Goal: Task Accomplishment & Management: Manage account settings

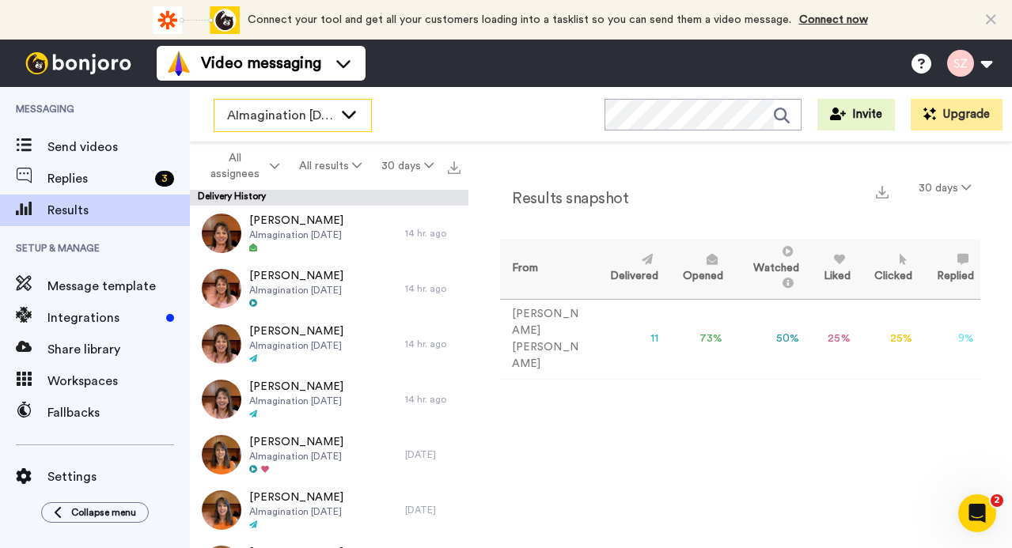
click at [355, 115] on icon at bounding box center [348, 114] width 19 height 16
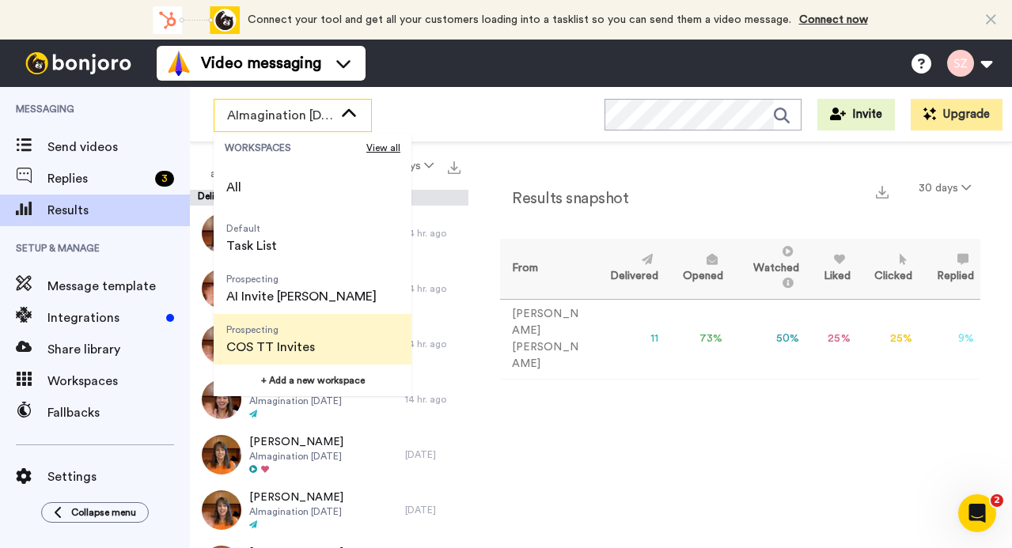
click at [331, 335] on li "Prospecting COS TT Invites" at bounding box center [313, 339] width 198 height 51
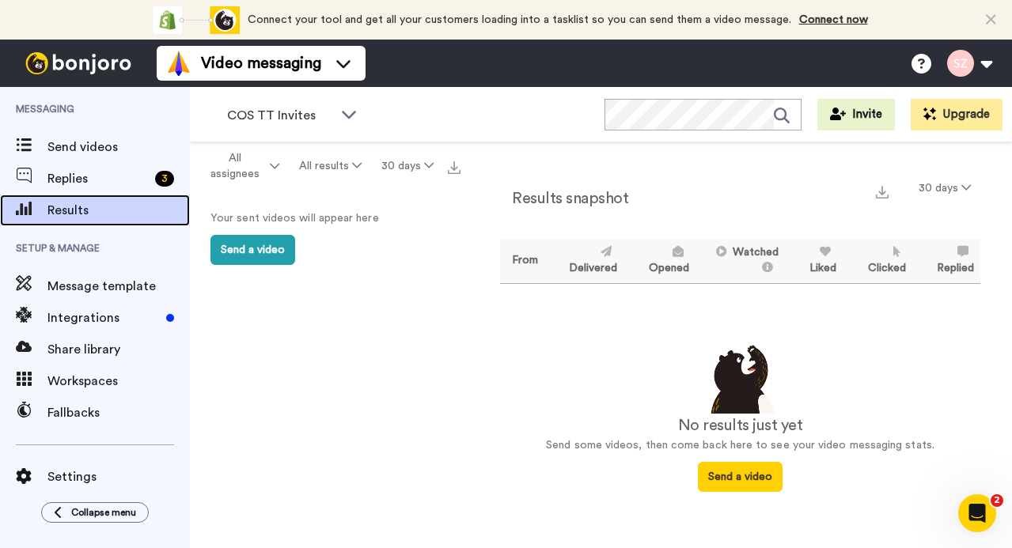
click at [161, 206] on span "Results" at bounding box center [118, 210] width 142 height 19
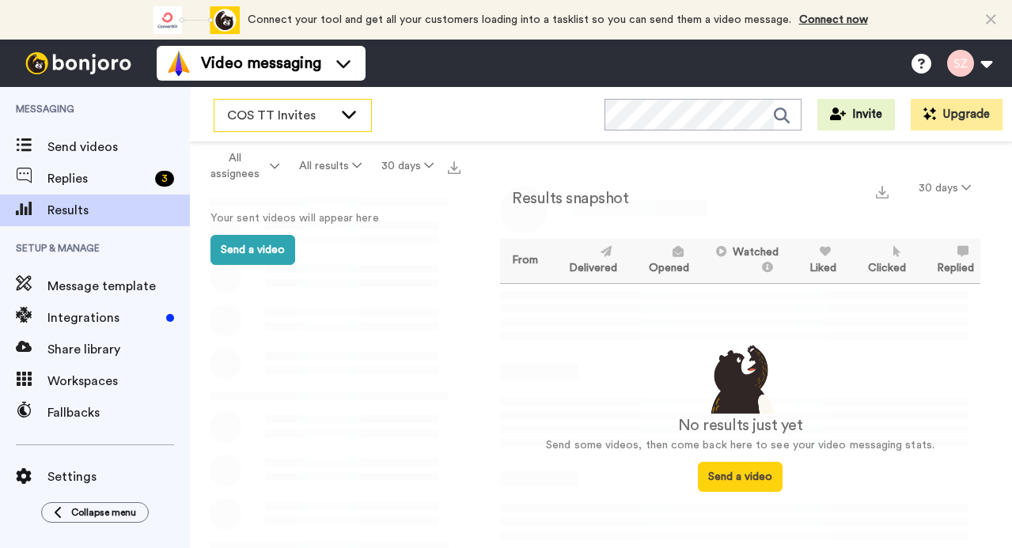
click at [360, 115] on div "COS TT Invites" at bounding box center [292, 116] width 157 height 32
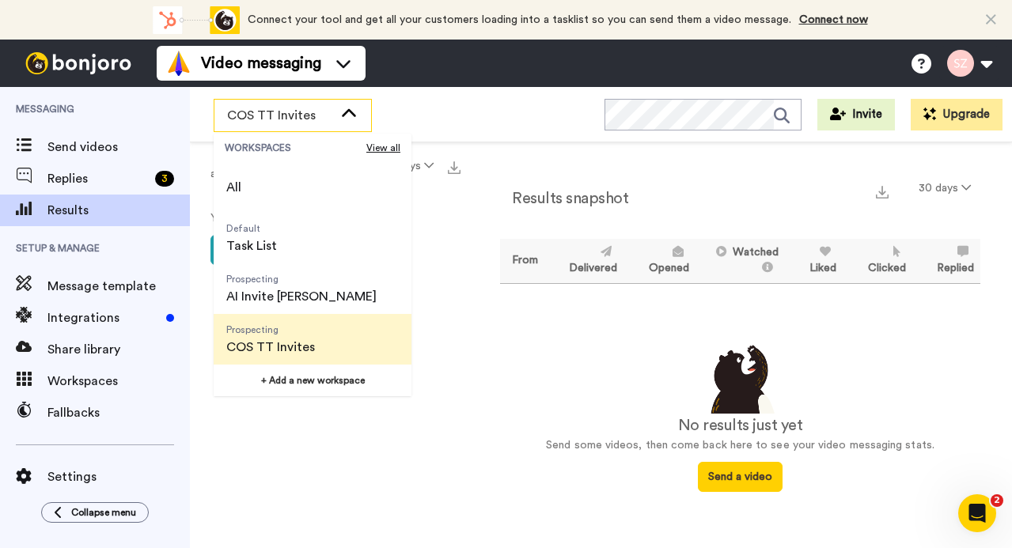
scroll to position [101, 0]
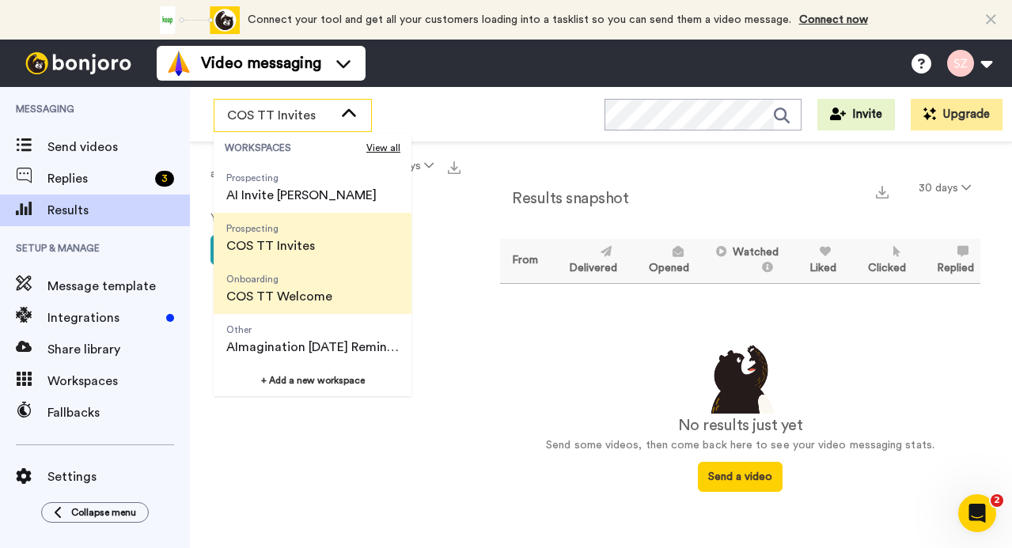
click at [353, 301] on li "Onboarding COS TT Welcome" at bounding box center [313, 288] width 198 height 51
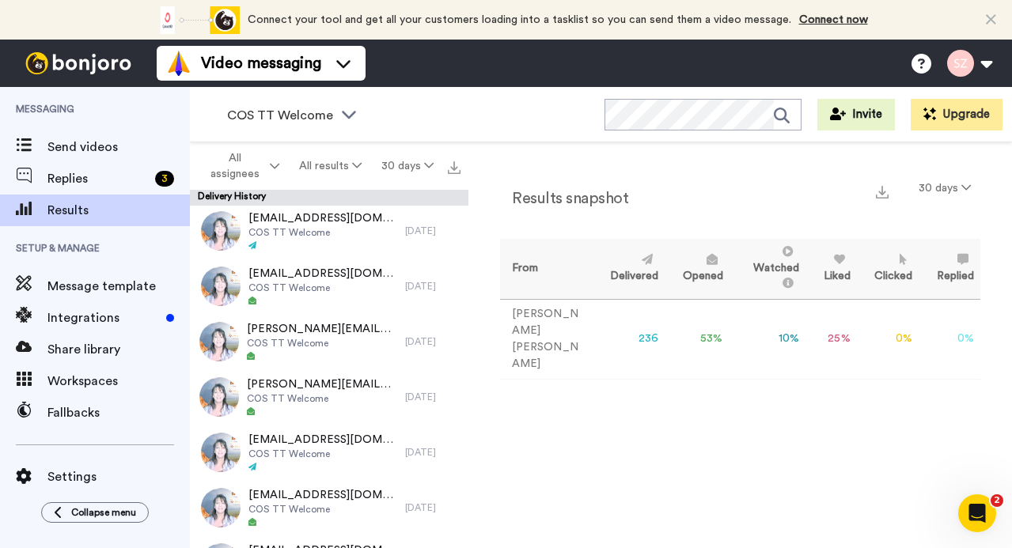
scroll to position [0, 0]
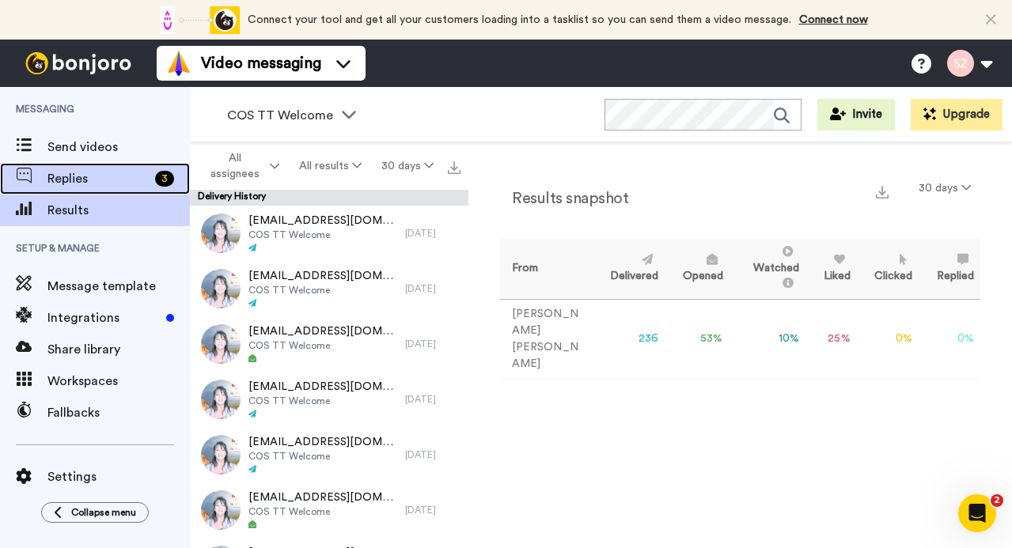
click at [131, 168] on div "Replies 3" at bounding box center [95, 179] width 190 height 32
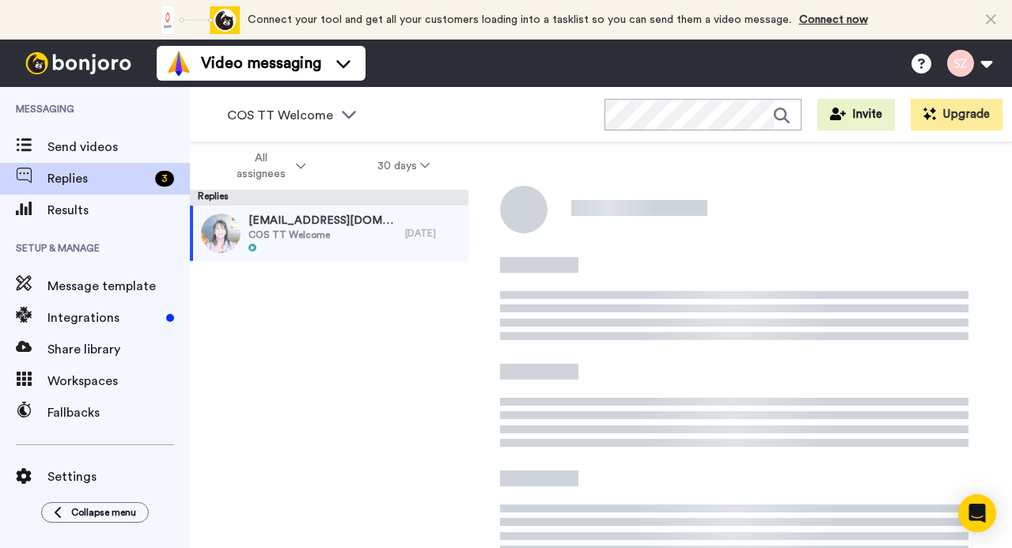
scroll to position [55, 0]
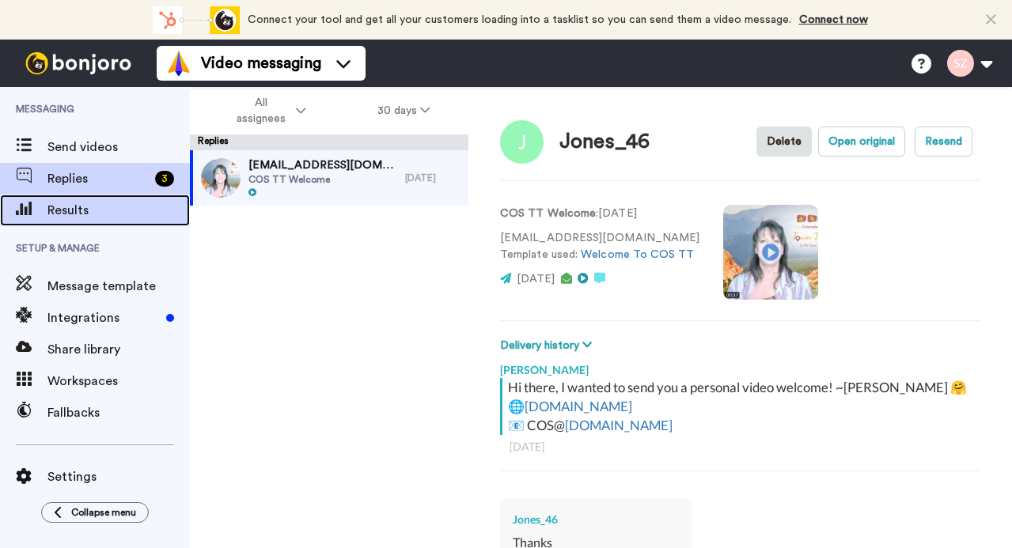
click at [108, 210] on span "Results" at bounding box center [118, 210] width 142 height 19
